Goal: Information Seeking & Learning: Learn about a topic

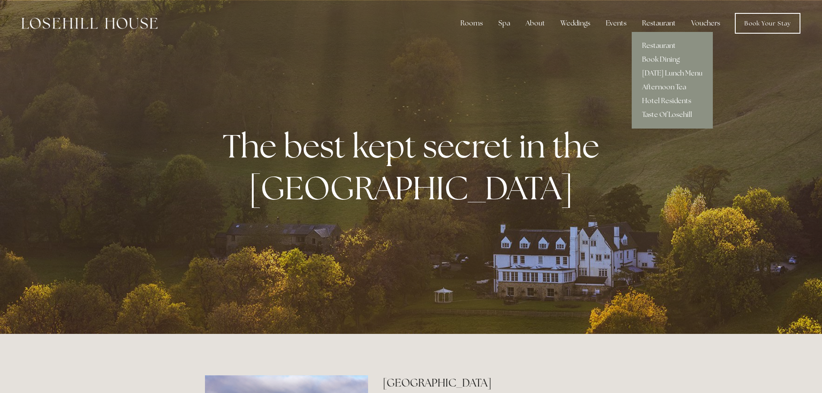
click at [651, 23] on div "Restaurant" at bounding box center [658, 23] width 47 height 17
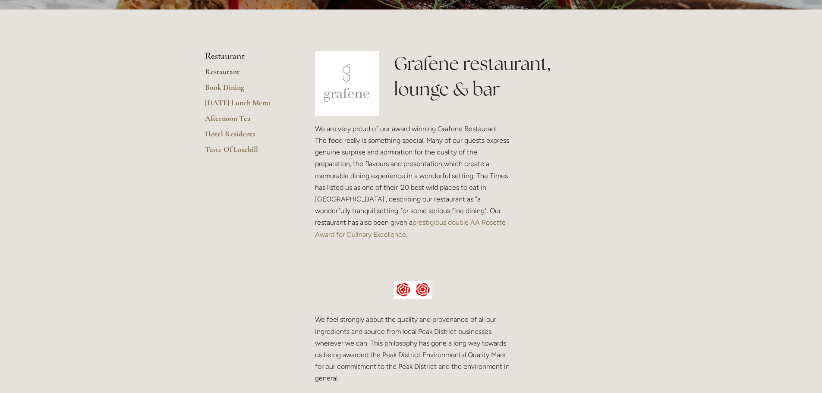
scroll to position [173, 0]
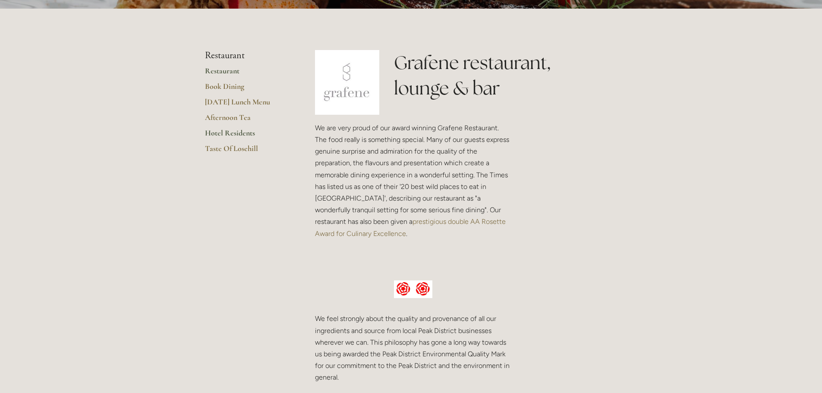
click at [238, 132] on link "Hotel Residents" at bounding box center [246, 136] width 82 height 16
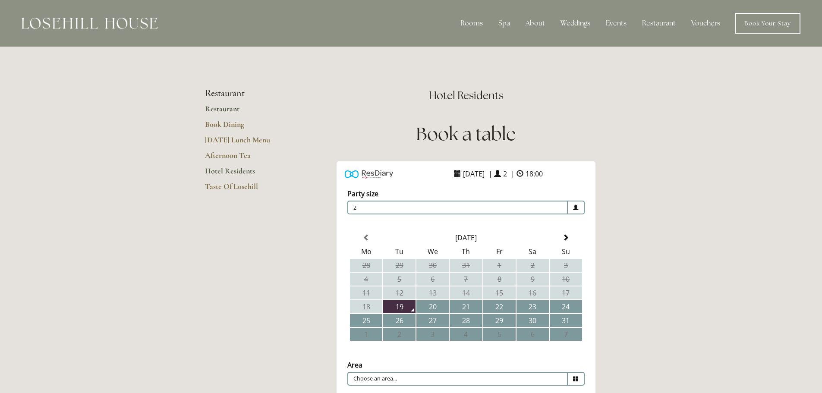
click at [225, 107] on link "Restaurant" at bounding box center [246, 112] width 82 height 16
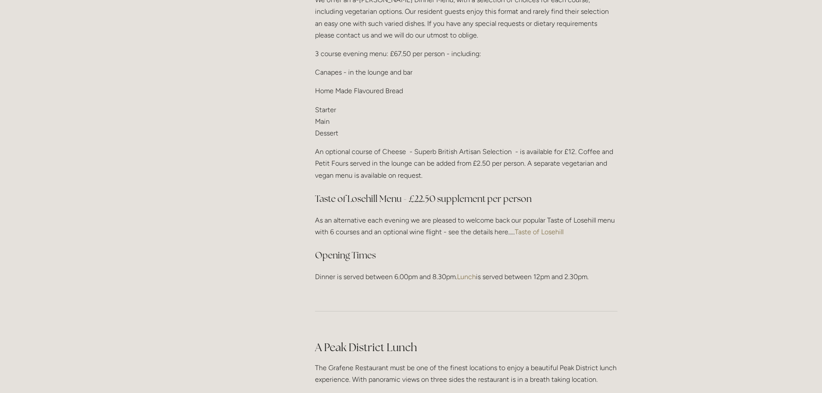
scroll to position [1078, 0]
click at [543, 227] on link "Taste of Losehill" at bounding box center [539, 231] width 49 height 8
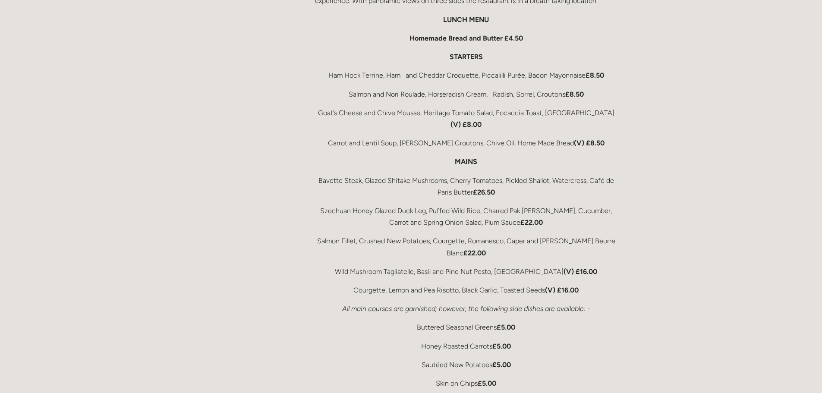
scroll to position [1510, 0]
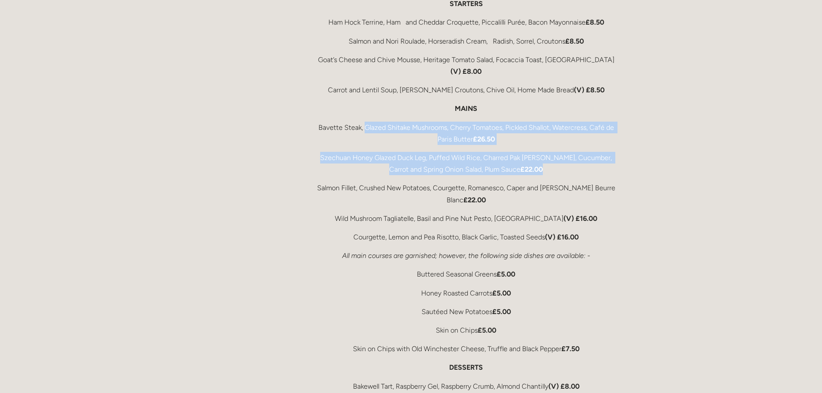
drag, startPoint x: 362, startPoint y: 113, endPoint x: 533, endPoint y: 155, distance: 176.0
click at [533, 155] on div "A Peak District Lunch The Grafene Restaurant must be one of the finest location…" at bounding box center [466, 215] width 302 height 615
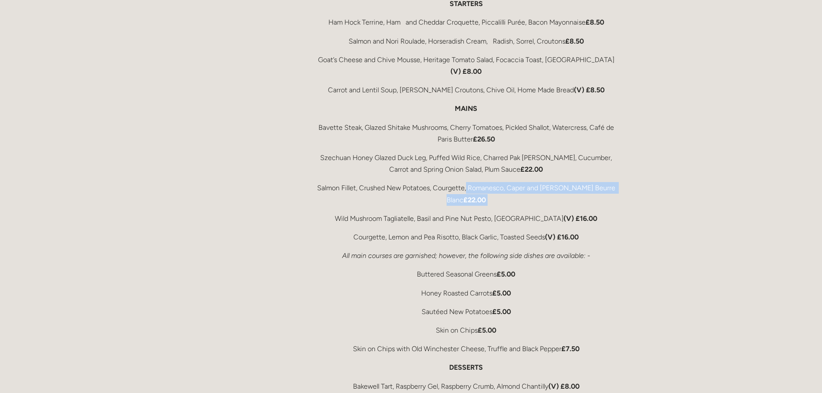
drag, startPoint x: 340, startPoint y: 180, endPoint x: 467, endPoint y: 168, distance: 127.8
click at [467, 168] on div "A Peak District Lunch The Grafene Restaurant must be one of the finest location…" at bounding box center [466, 215] width 302 height 615
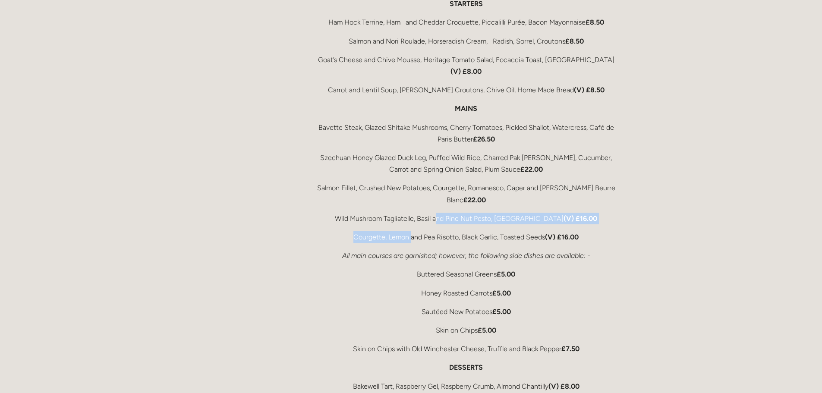
drag, startPoint x: 446, startPoint y: 197, endPoint x: 409, endPoint y: 214, distance: 40.5
click at [409, 214] on div "A Peak District Lunch The Grafene Restaurant must be one of the finest location…" at bounding box center [466, 215] width 302 height 615
click at [465, 231] on p "Courgette, Lemon and Pea Risotto, Black Garlic, Toasted Seeds (V) £16.00" at bounding box center [466, 237] width 302 height 12
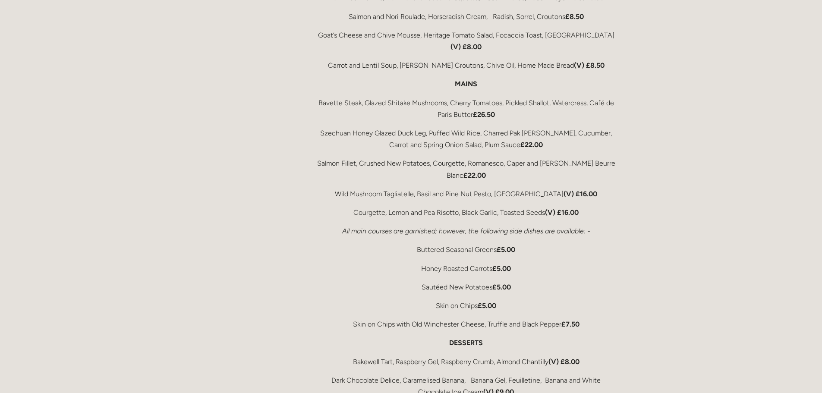
scroll to position [1553, 0]
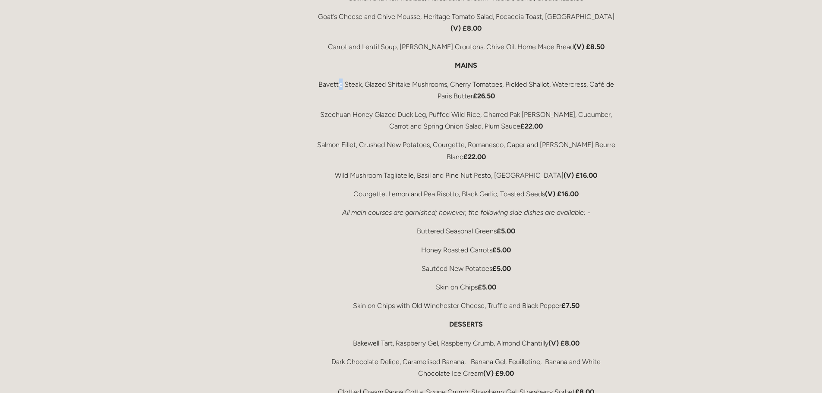
drag, startPoint x: 338, startPoint y: 67, endPoint x: 340, endPoint y: 59, distance: 7.9
click at [340, 59] on div "A Peak District Lunch The Grafene Restaurant must be one of the finest location…" at bounding box center [466, 172] width 302 height 615
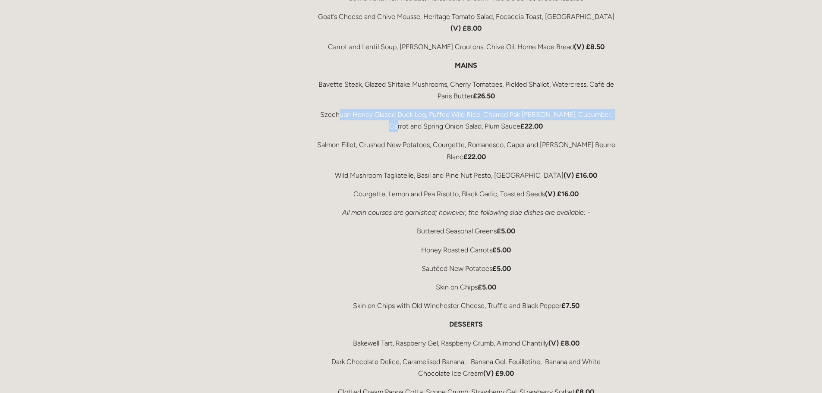
drag, startPoint x: 342, startPoint y: 93, endPoint x: 342, endPoint y: 113, distance: 20.7
click at [342, 113] on div "A Peak District Lunch The Grafene Restaurant must be one of the finest location…" at bounding box center [466, 172] width 302 height 615
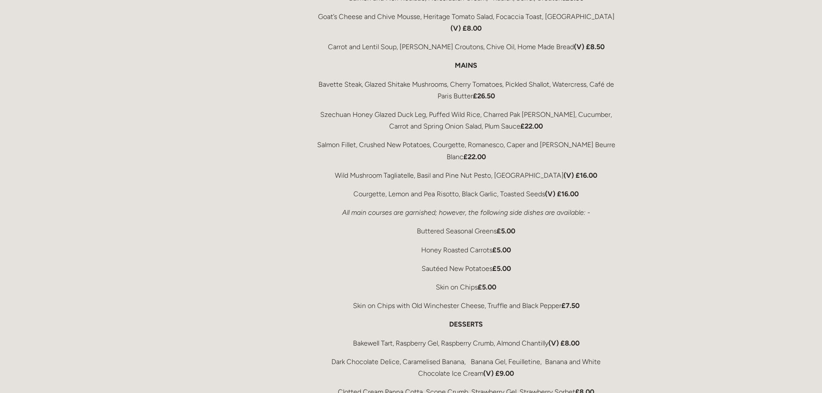
click at [350, 139] on p "Salmon Fillet, Crushed New Potatoes, Courgette, Romanesco, Caper and Dill Beurr…" at bounding box center [466, 150] width 302 height 23
click at [399, 170] on p "Wild Mushroom Tagliatelle, Basil and Pine Nut Pesto, Old Winchester (V) £16.00" at bounding box center [466, 176] width 302 height 12
drag, startPoint x: 425, startPoint y: 276, endPoint x: 566, endPoint y: 276, distance: 141.5
click at [566, 300] on p "Skin on Chips with Old Winchester Cheese, Truffle and Black Pepper £7.50" at bounding box center [466, 306] width 302 height 12
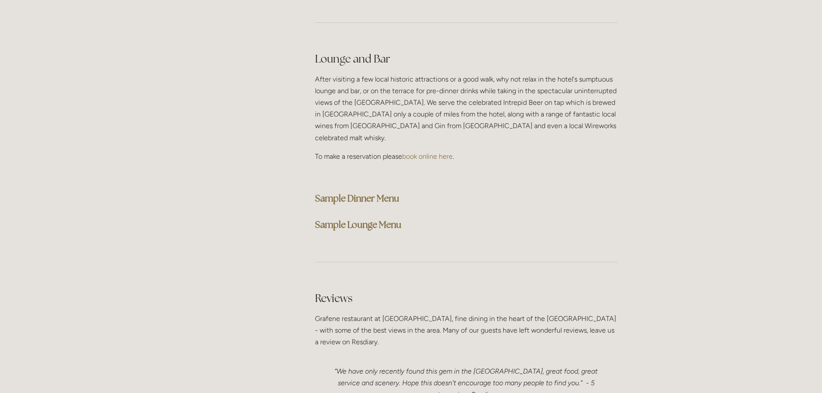
scroll to position [2157, 0]
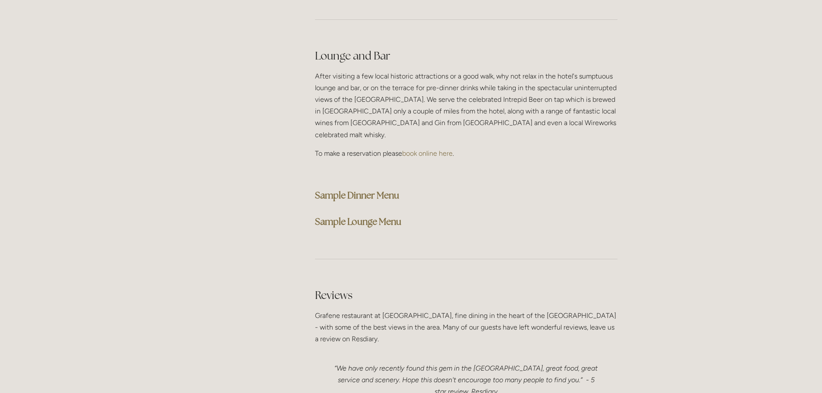
click at [380, 189] on strong "Sample Dinner Menu" at bounding box center [357, 195] width 84 height 12
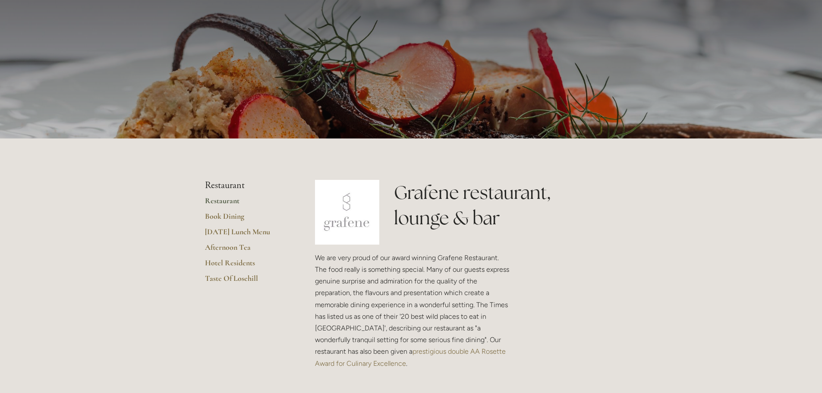
scroll to position [0, 0]
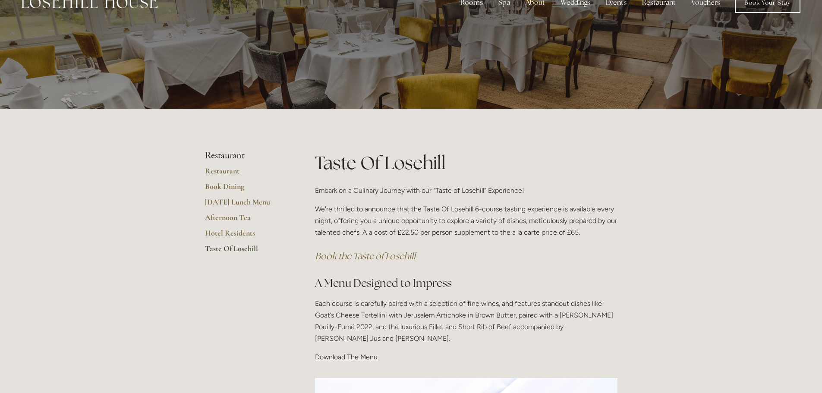
scroll to position [173, 0]
